Goal: Connect with others: Connect with others

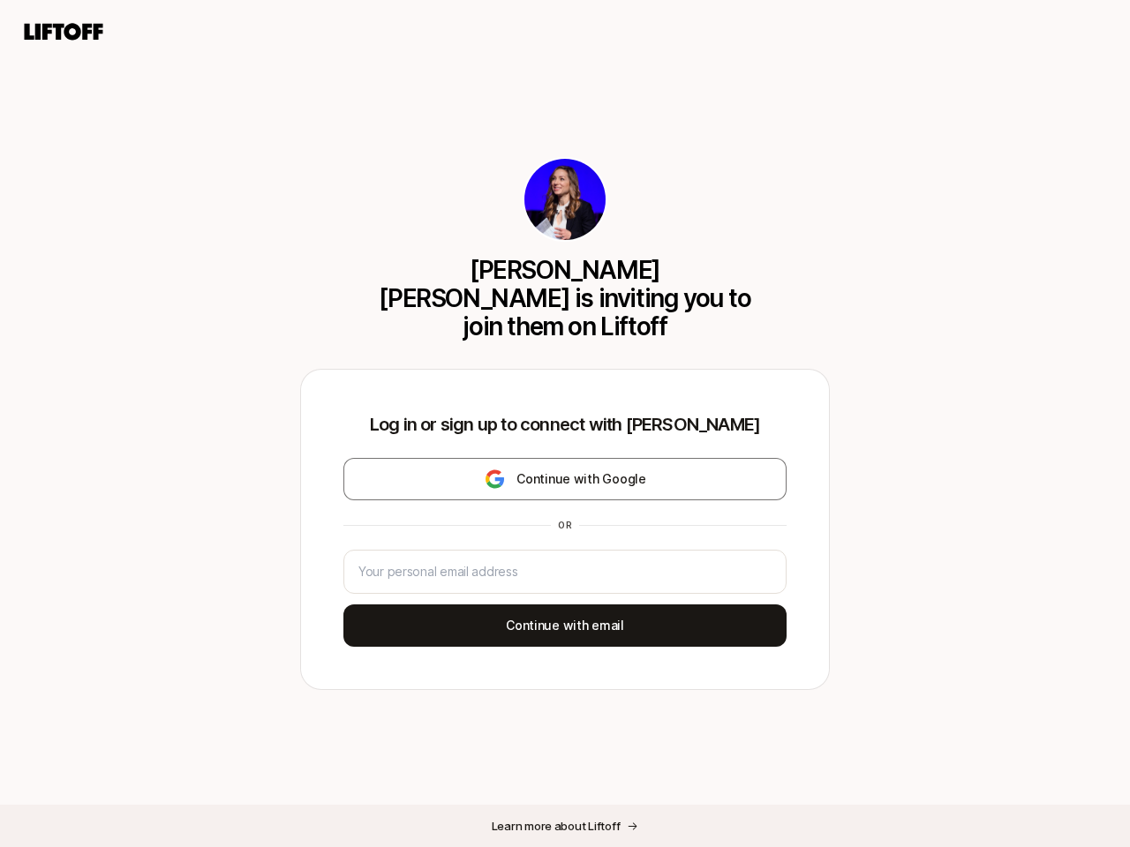
click at [565, 424] on div "Log in or sign up to connect with [PERSON_NAME] Continue with Google or Continu…" at bounding box center [565, 529] width 528 height 319
click at [64, 32] on icon at bounding box center [63, 31] width 85 height 25
click at [565, 465] on div "[PERSON_NAME] [PERSON_NAME] is inviting you to join them on Liftoff Log in or s…" at bounding box center [565, 423] width 1130 height 847
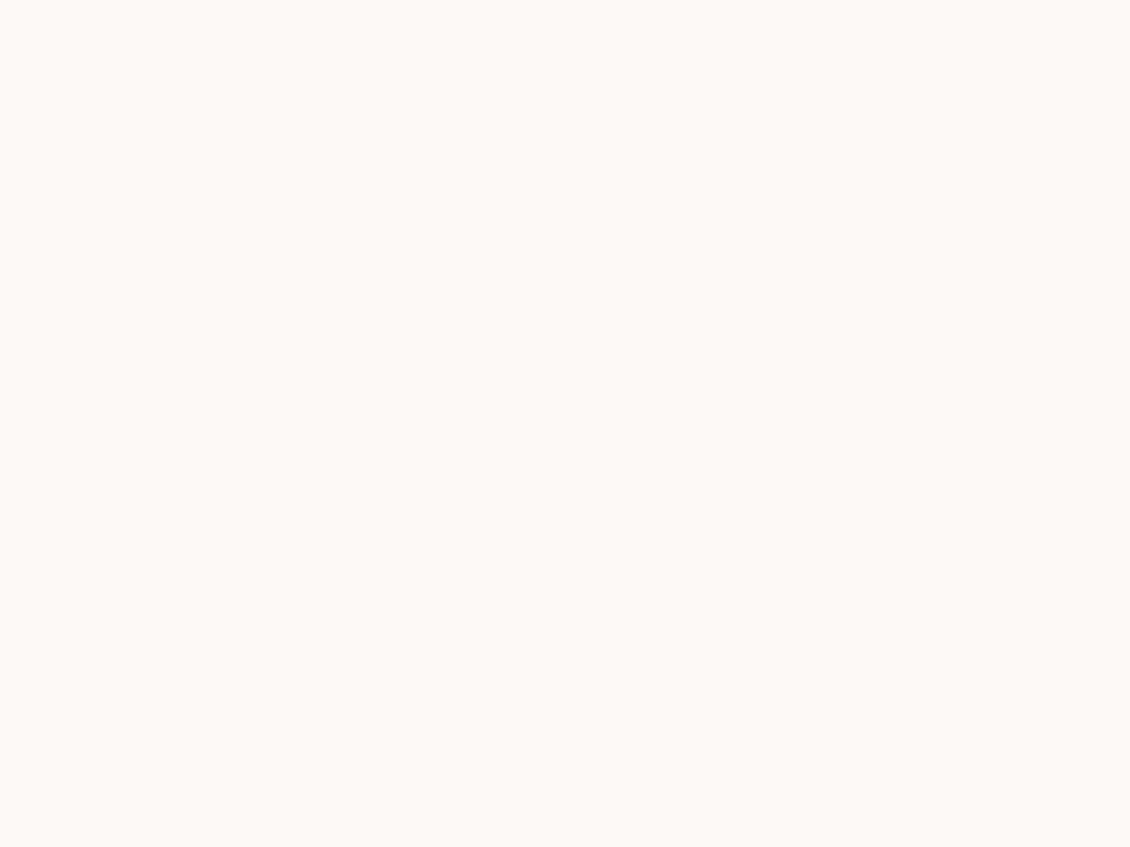
click at [565, 612] on div at bounding box center [565, 423] width 1130 height 847
click at [565, 826] on div at bounding box center [565, 423] width 1130 height 847
